Goal: Find specific page/section: Find specific page/section

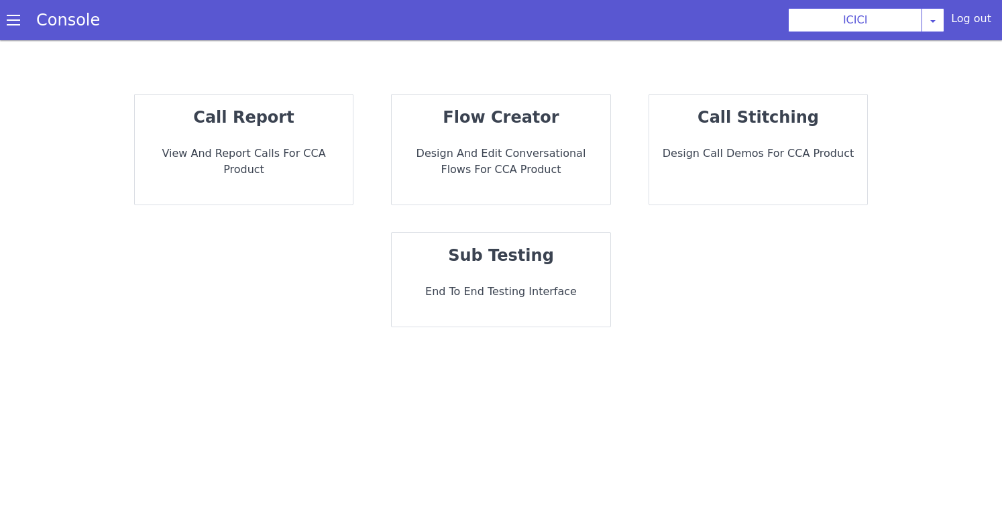
click at [9, 27] on span at bounding box center [13, 19] width 13 height 13
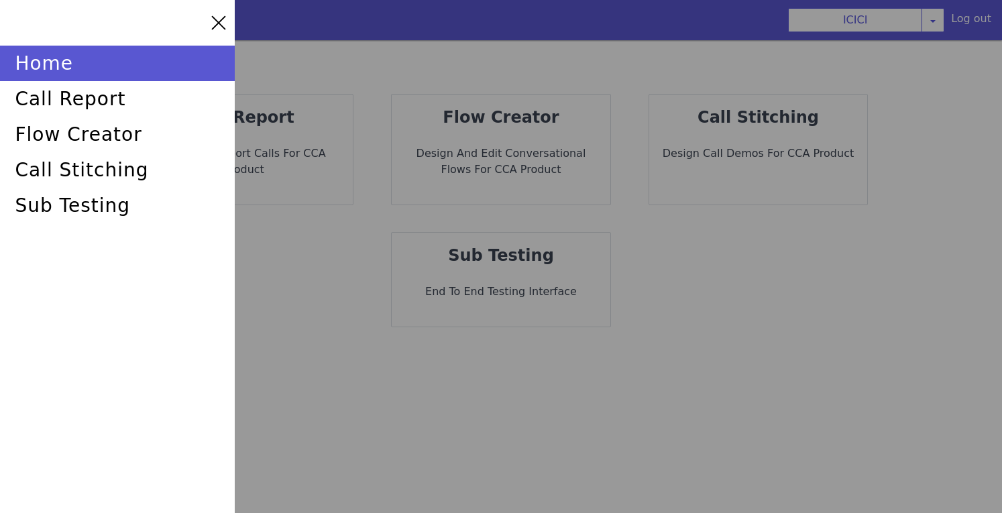
click at [309, 115] on div at bounding box center [501, 256] width 1002 height 513
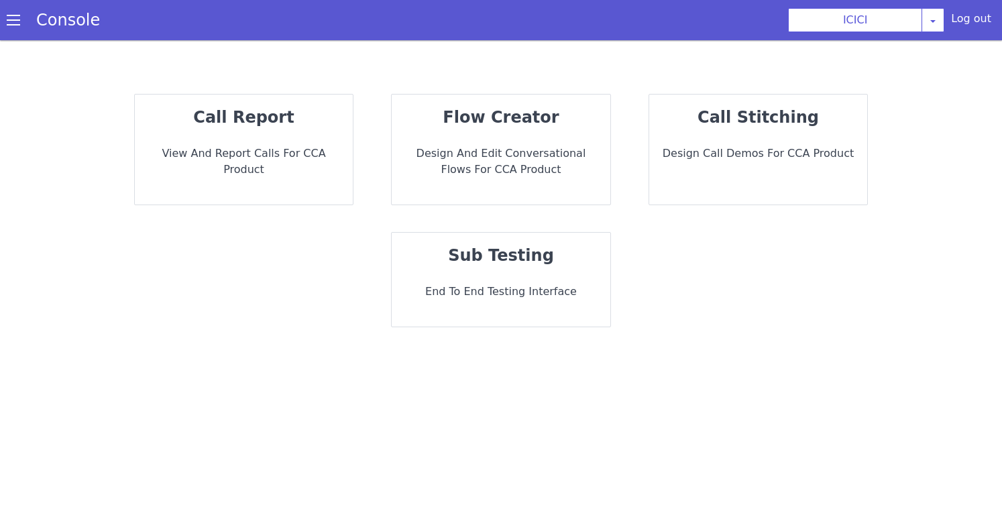
click at [309, 115] on p "call report" at bounding box center [244, 117] width 197 height 24
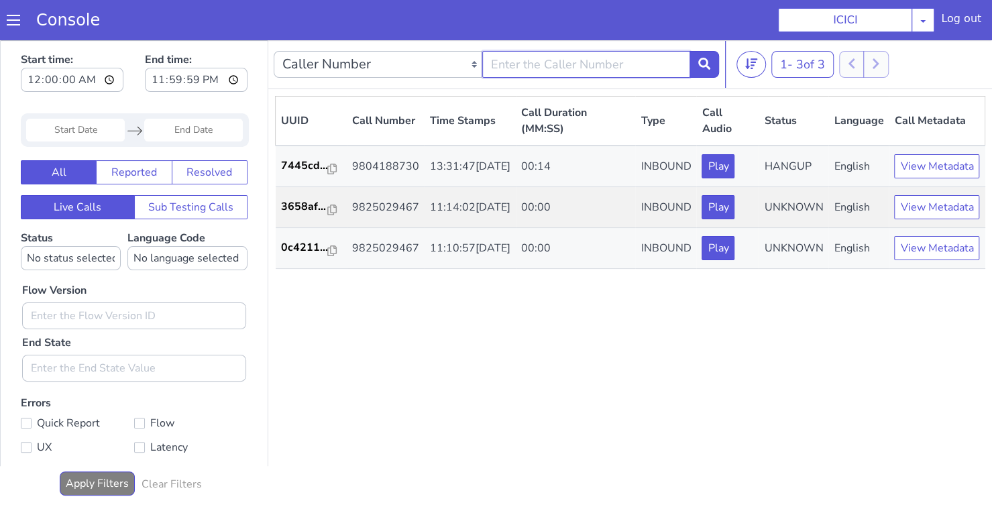
click at [612, 64] on input "text" at bounding box center [586, 64] width 209 height 27
